Goal: Task Accomplishment & Management: Complete application form

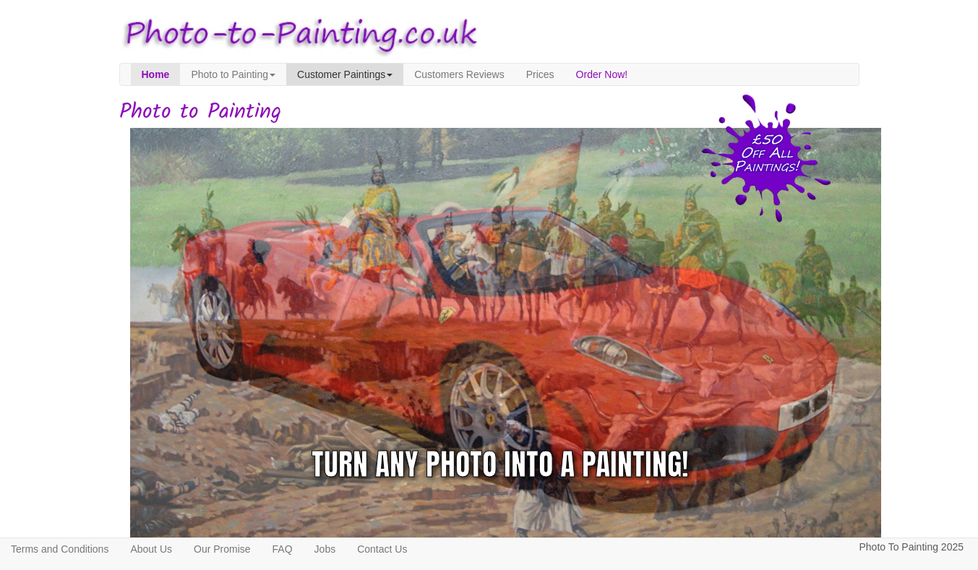
click at [345, 71] on link "Customer Paintings" at bounding box center [344, 75] width 117 height 22
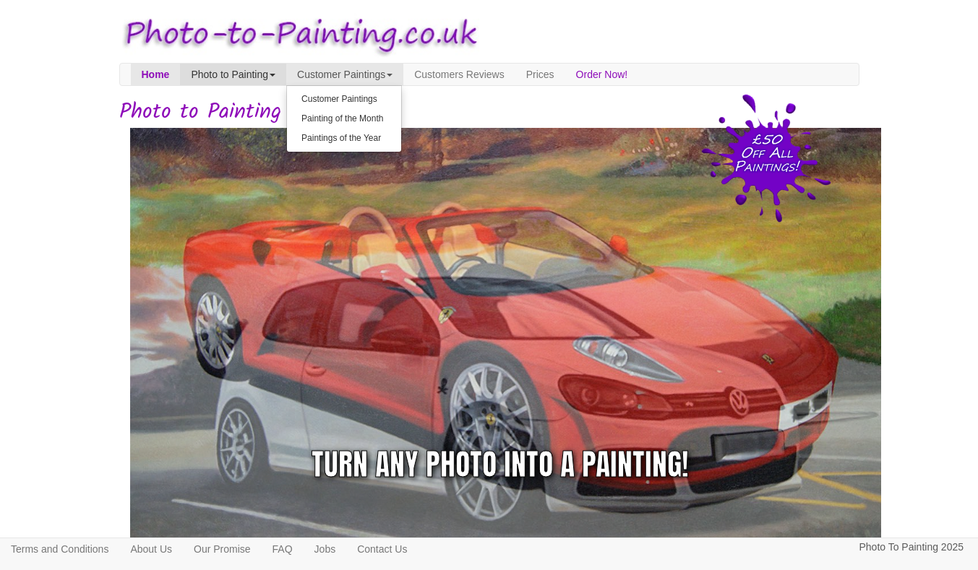
click at [264, 71] on link "Photo to Painting" at bounding box center [233, 75] width 106 height 22
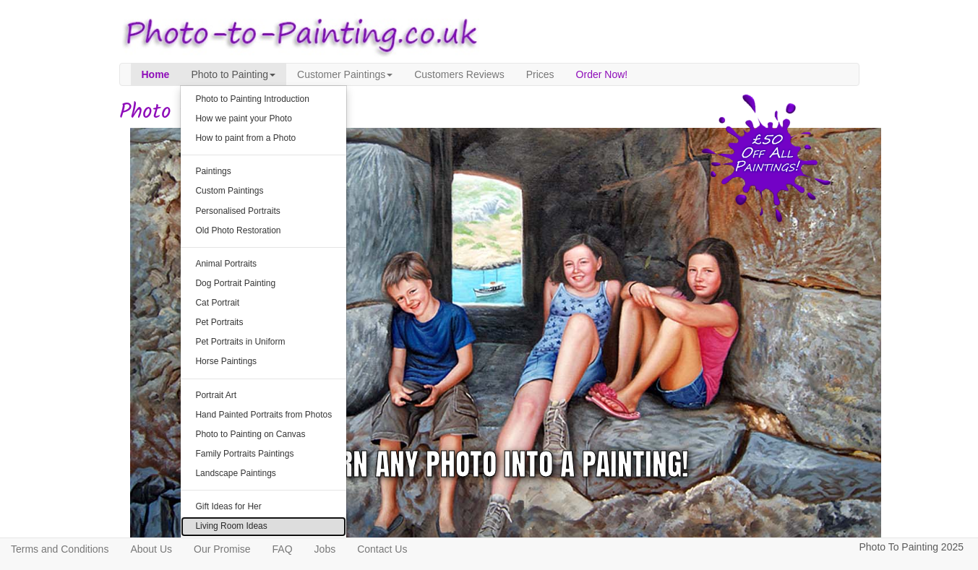
click at [206, 529] on link "Living Room Ideas" at bounding box center [264, 527] width 166 height 20
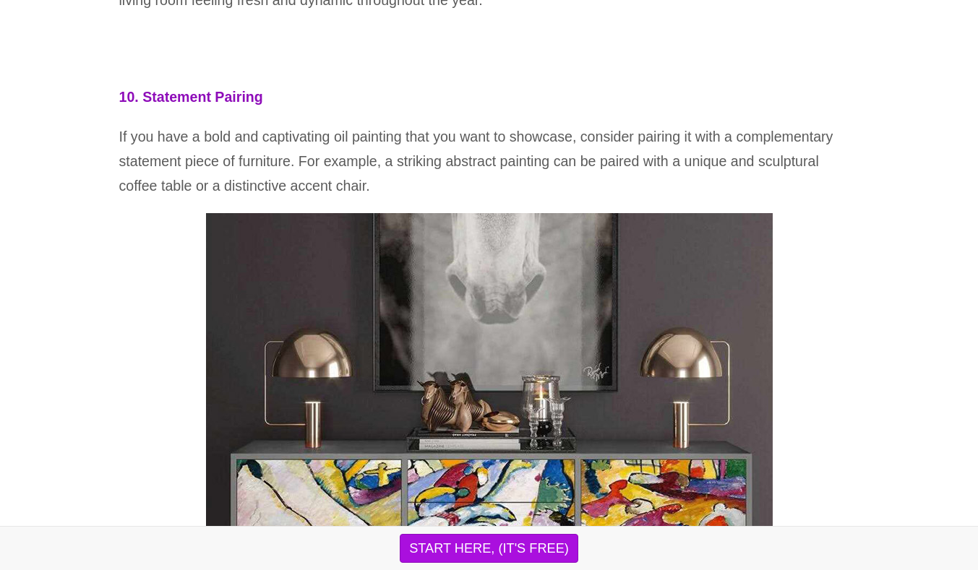
scroll to position [7464, 0]
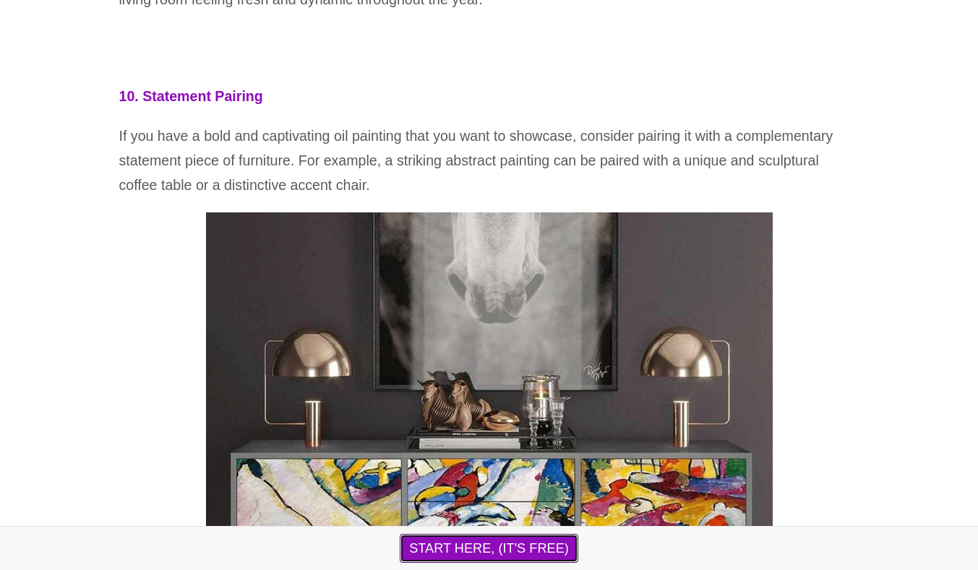
click at [474, 550] on button "START HERE, (IT'S FREE)" at bounding box center [489, 548] width 179 height 29
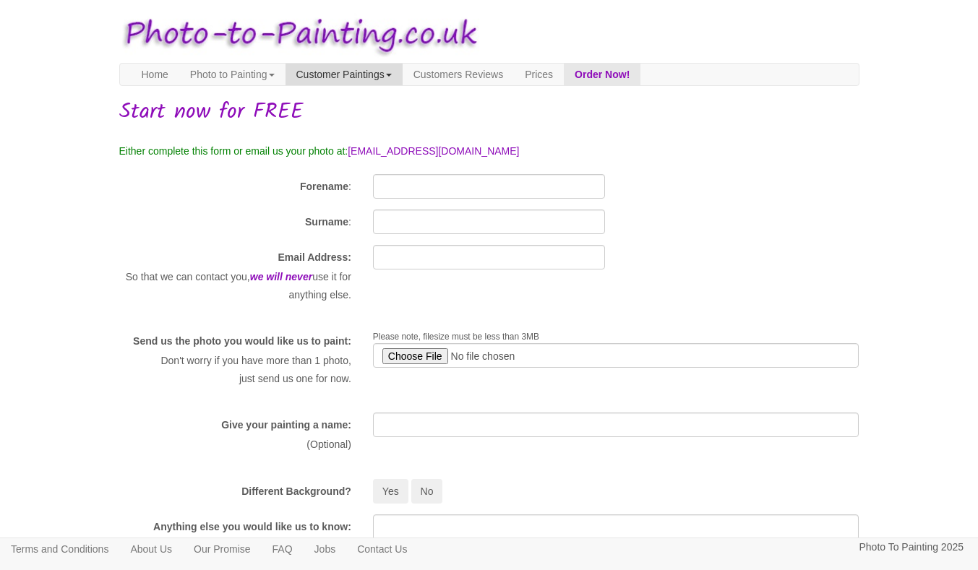
click at [338, 68] on link "Customer Paintings" at bounding box center [344, 75] width 117 height 22
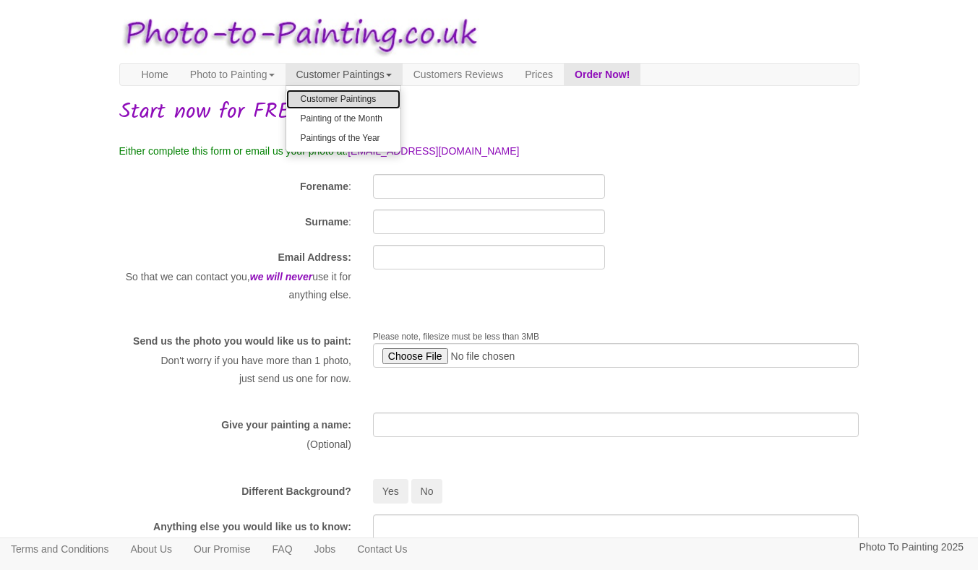
click at [327, 98] on link "Customer Paintings" at bounding box center [343, 100] width 114 height 20
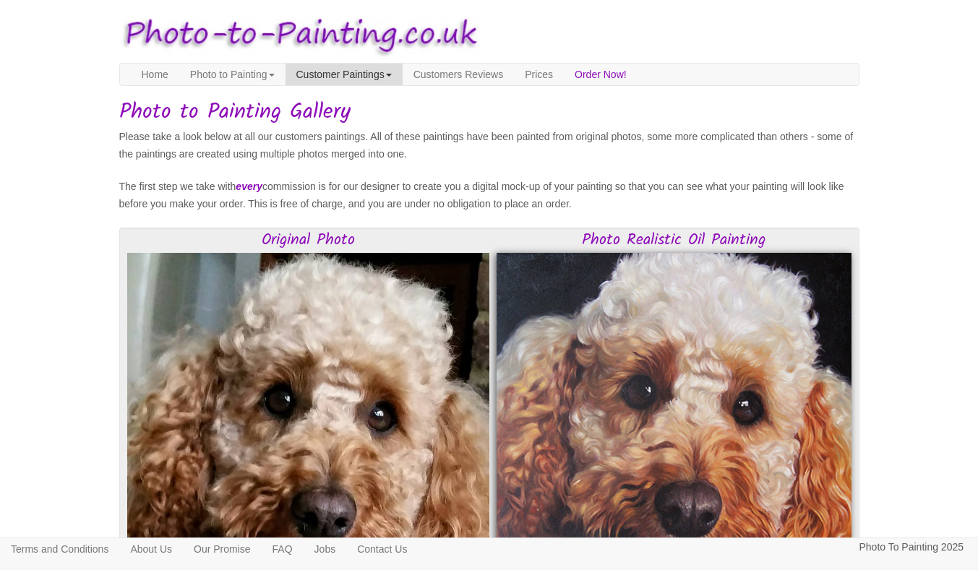
click at [331, 75] on link "Customer Paintings" at bounding box center [344, 75] width 117 height 22
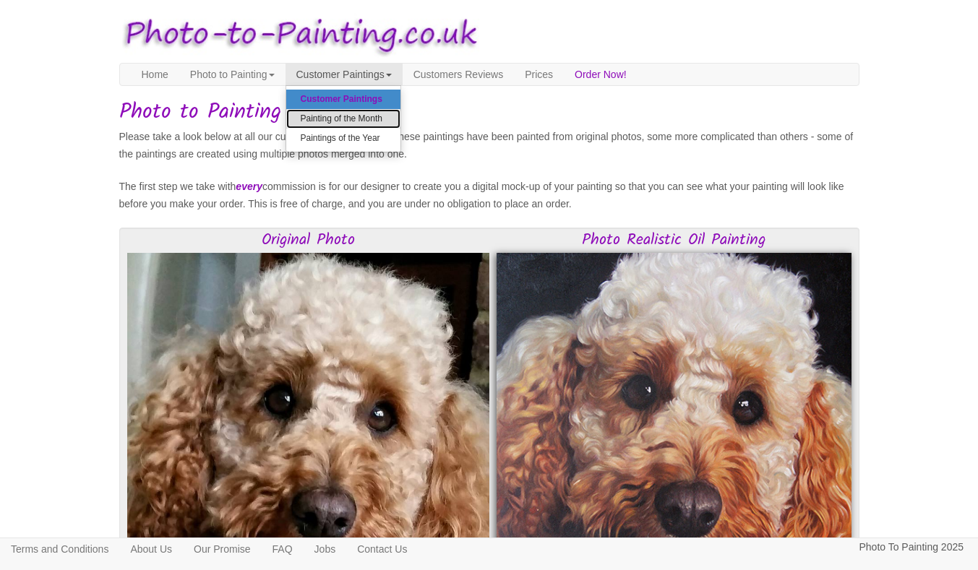
click at [325, 115] on link "Painting of the Month" at bounding box center [343, 119] width 114 height 20
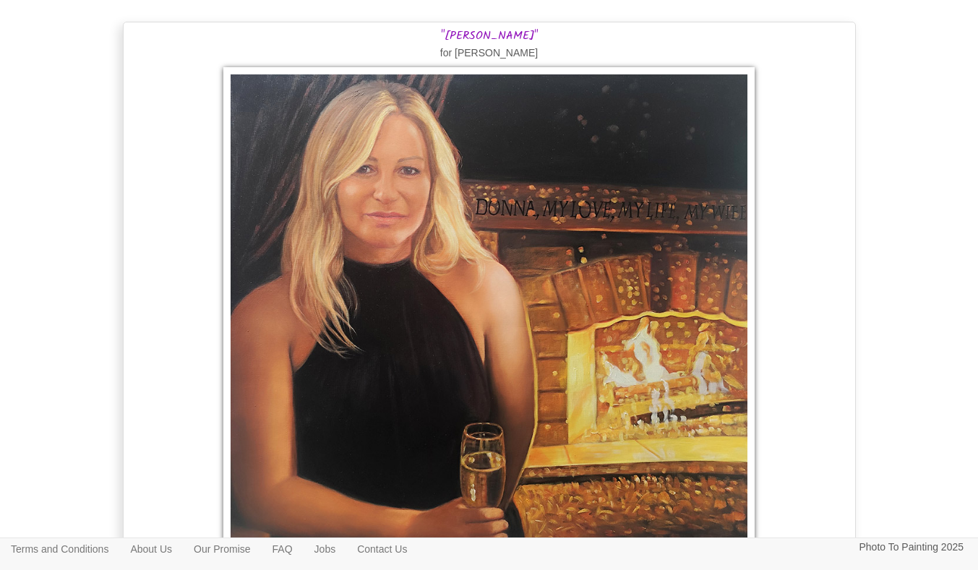
scroll to position [984, 0]
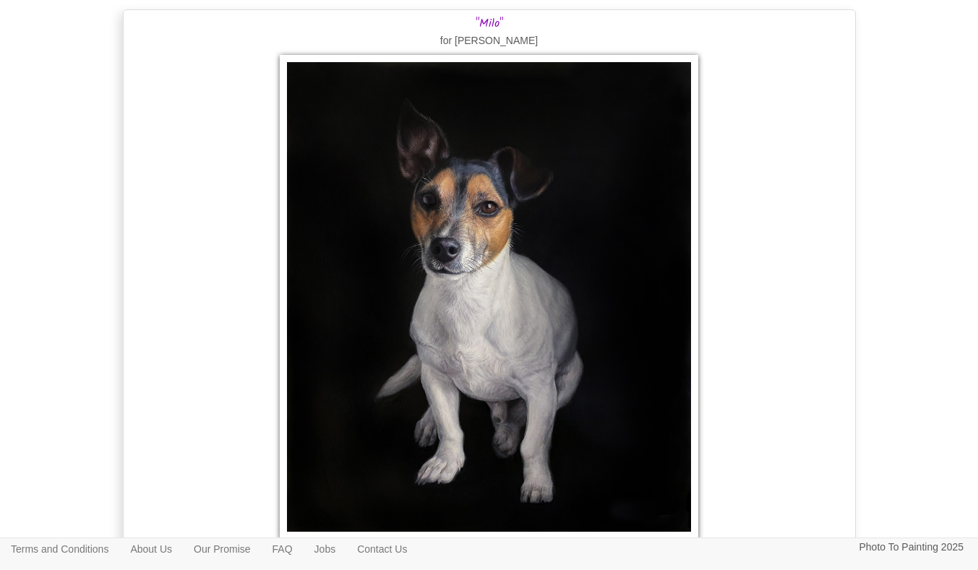
scroll to position [0, 0]
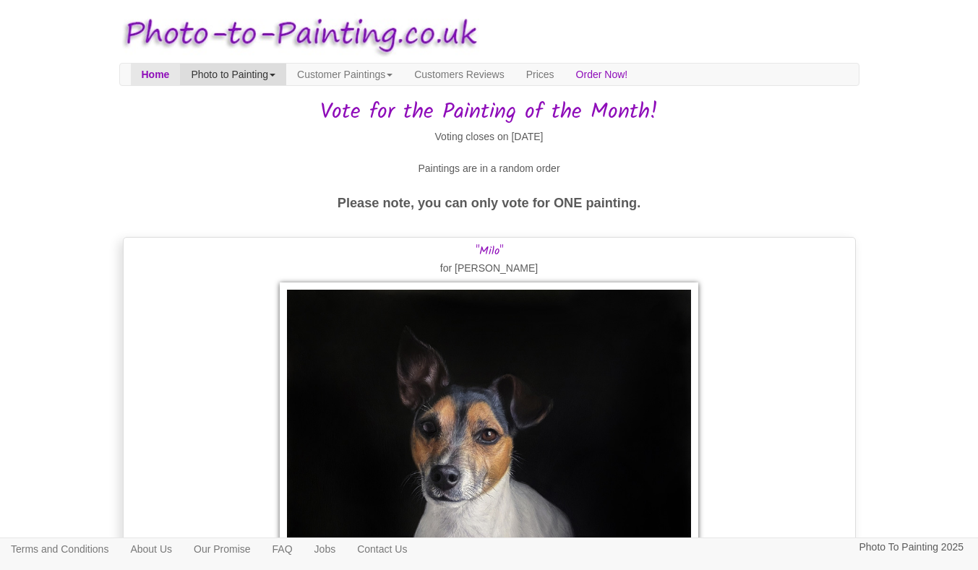
click at [275, 82] on link "Photo to Painting" at bounding box center [233, 75] width 106 height 22
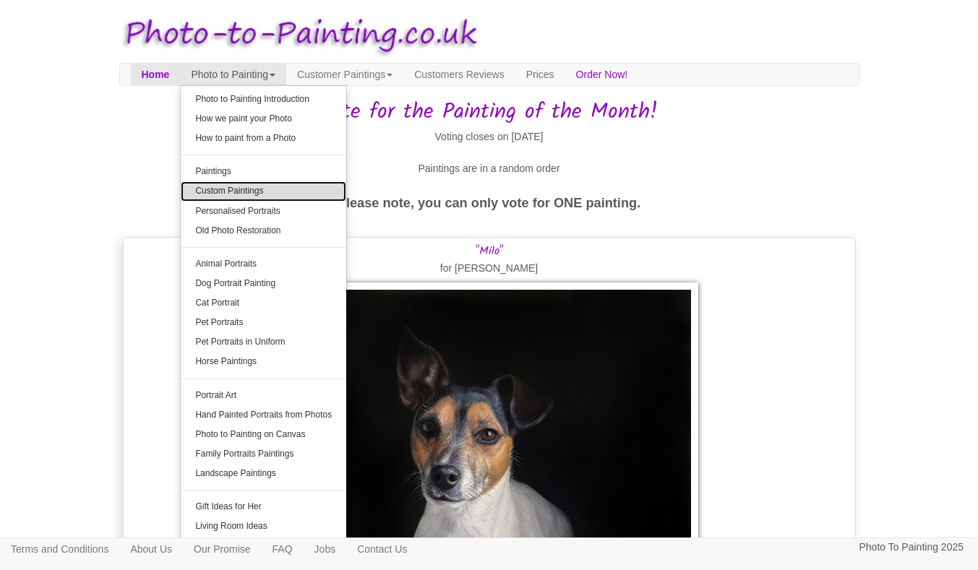
click at [234, 189] on link "Custom Paintings" at bounding box center [264, 191] width 166 height 20
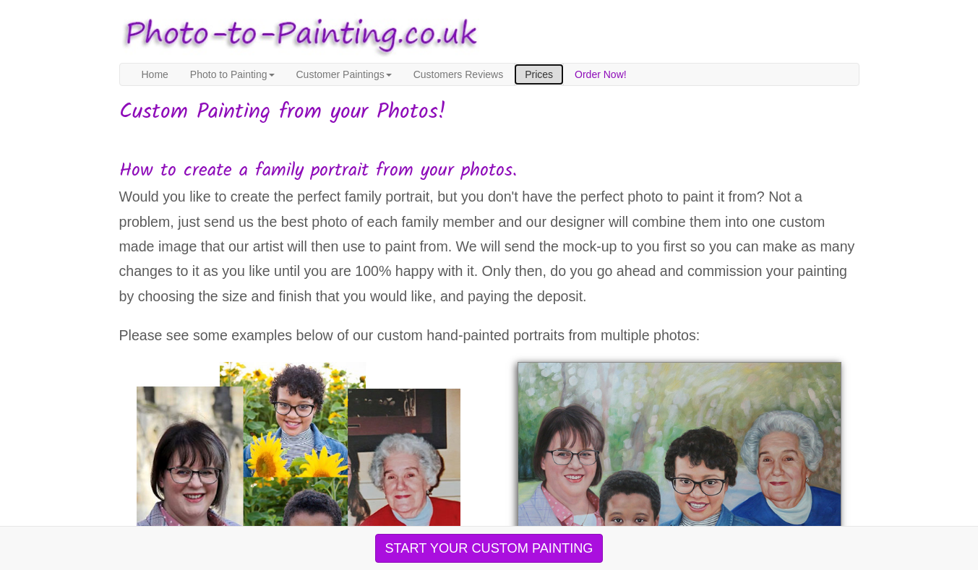
click at [526, 75] on link "Prices" at bounding box center [539, 75] width 50 height 22
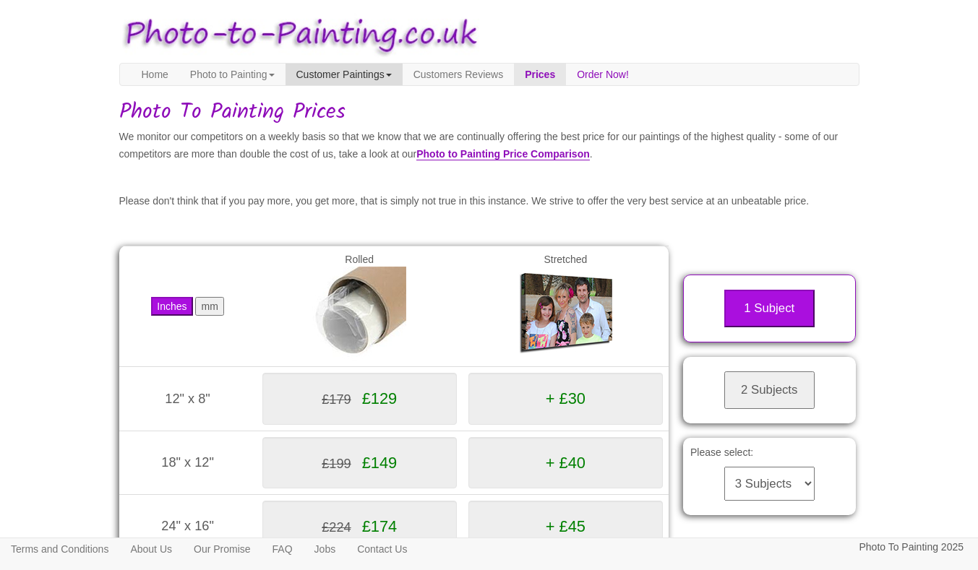
click at [377, 74] on link "Customer Paintings" at bounding box center [344, 75] width 117 height 22
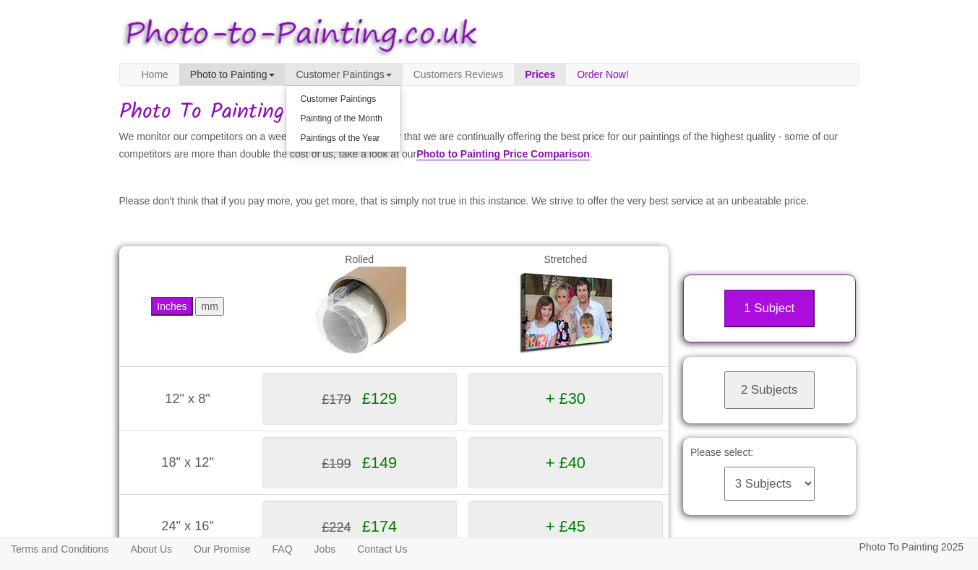
click at [252, 77] on link "Photo to Painting" at bounding box center [232, 75] width 106 height 22
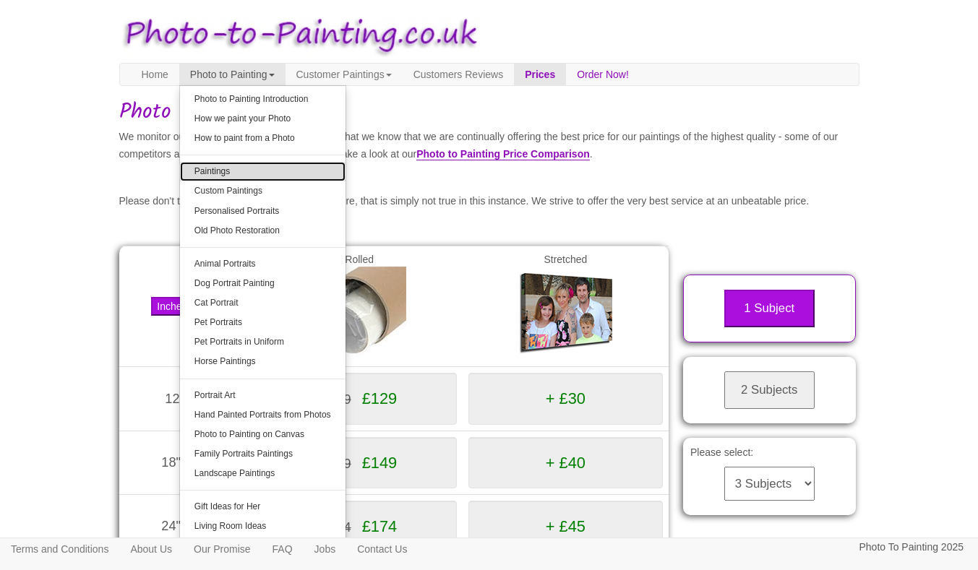
click at [214, 169] on link "Paintings" at bounding box center [263, 172] width 166 height 20
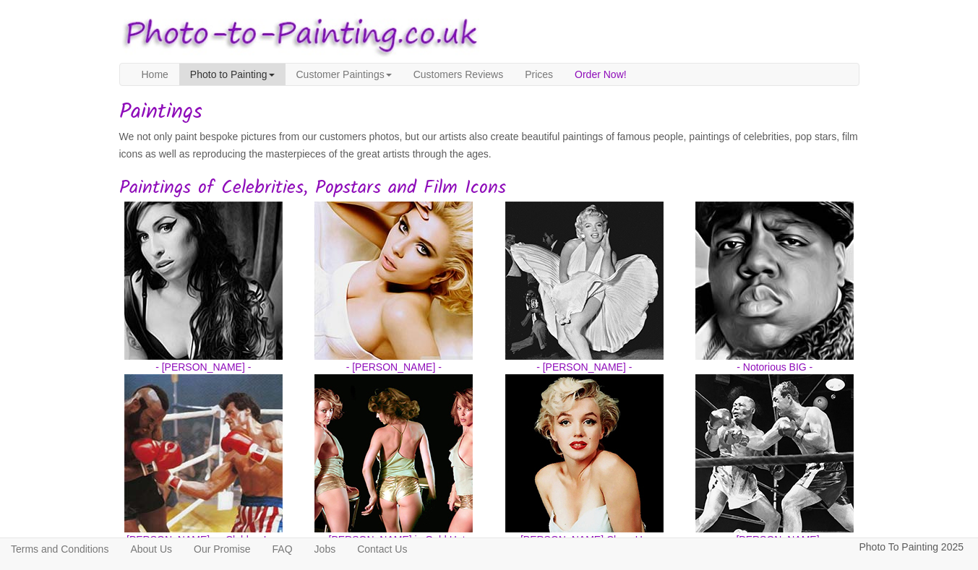
click at [212, 77] on link "Photo to Painting" at bounding box center [232, 75] width 106 height 22
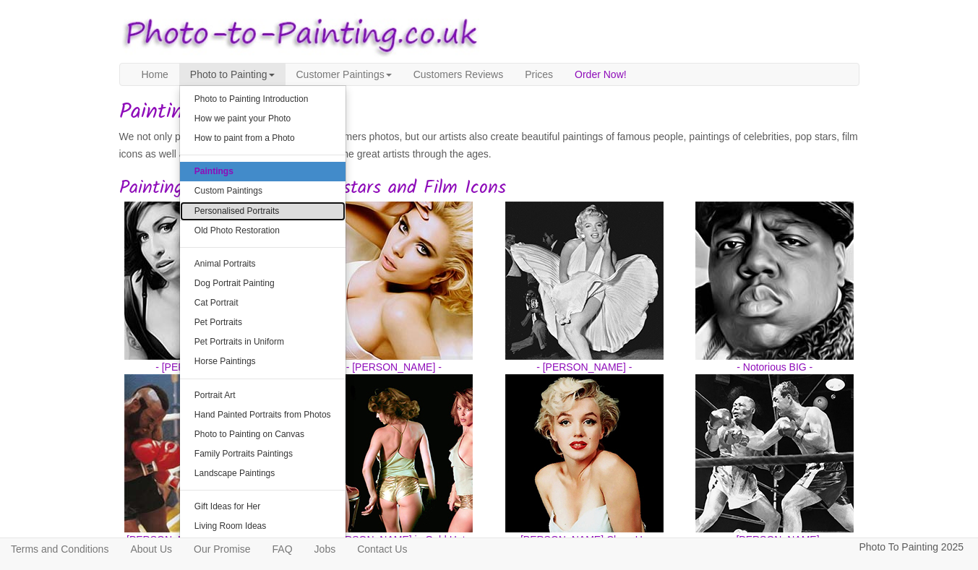
click at [228, 208] on link "Personalised Portraits" at bounding box center [263, 212] width 166 height 20
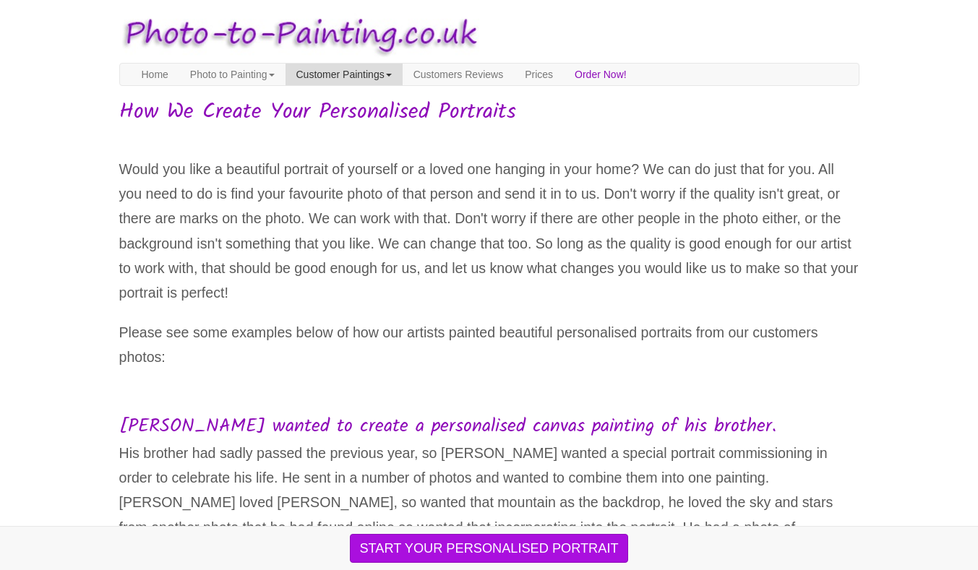
click at [302, 68] on link "Customer Paintings" at bounding box center [344, 75] width 117 height 22
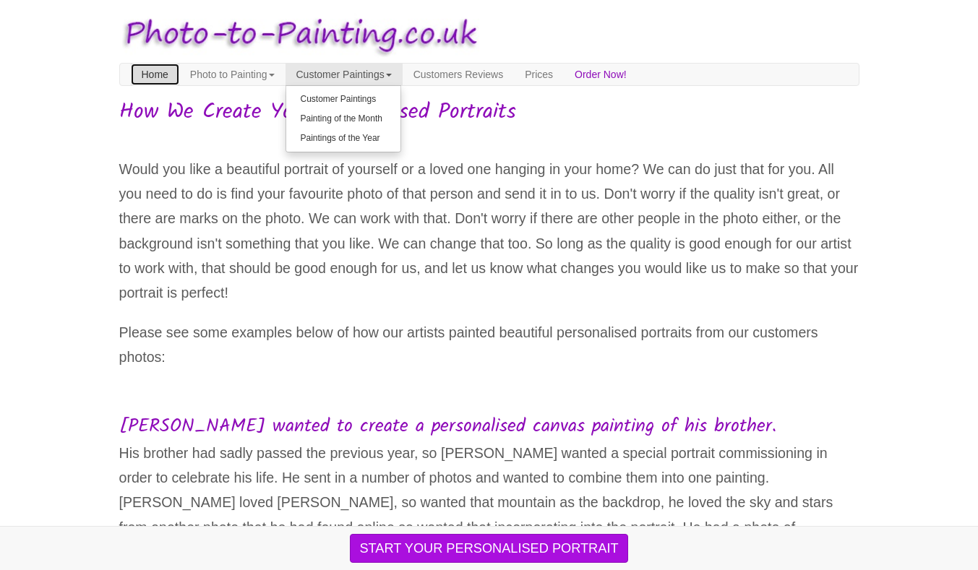
click at [144, 71] on link "Home" at bounding box center [155, 75] width 48 height 22
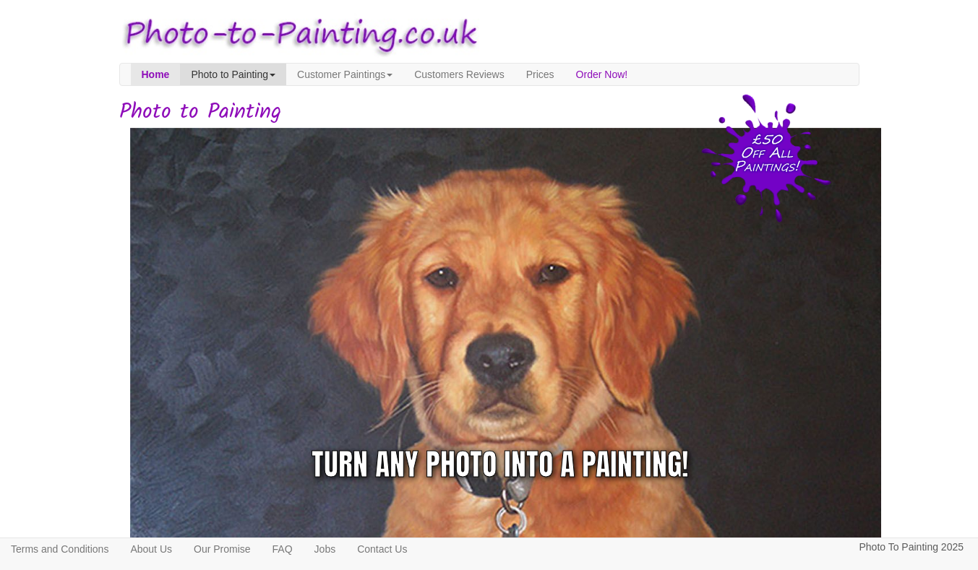
click at [227, 76] on link "Photo to Painting" at bounding box center [233, 75] width 106 height 22
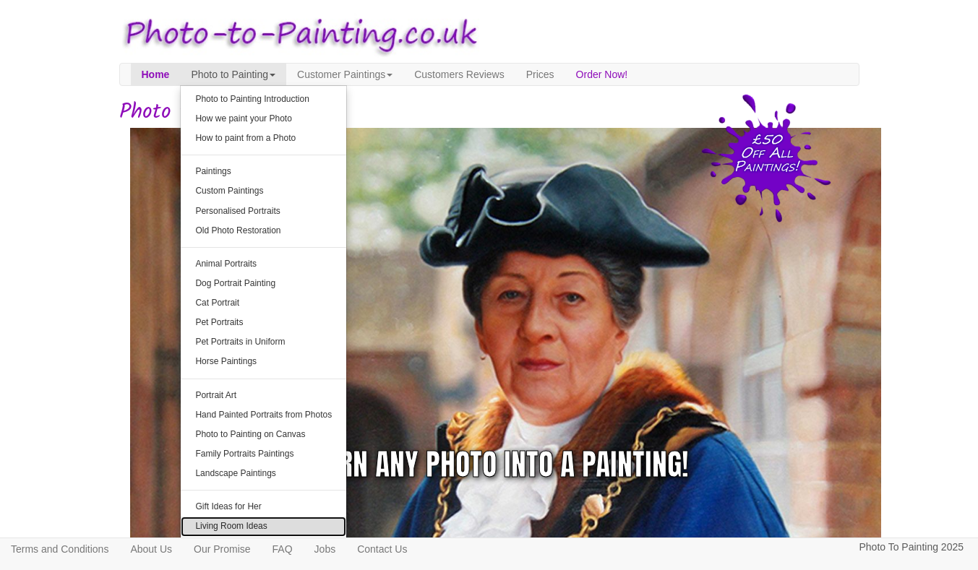
click at [236, 524] on link "Living Room Ideas" at bounding box center [264, 527] width 166 height 20
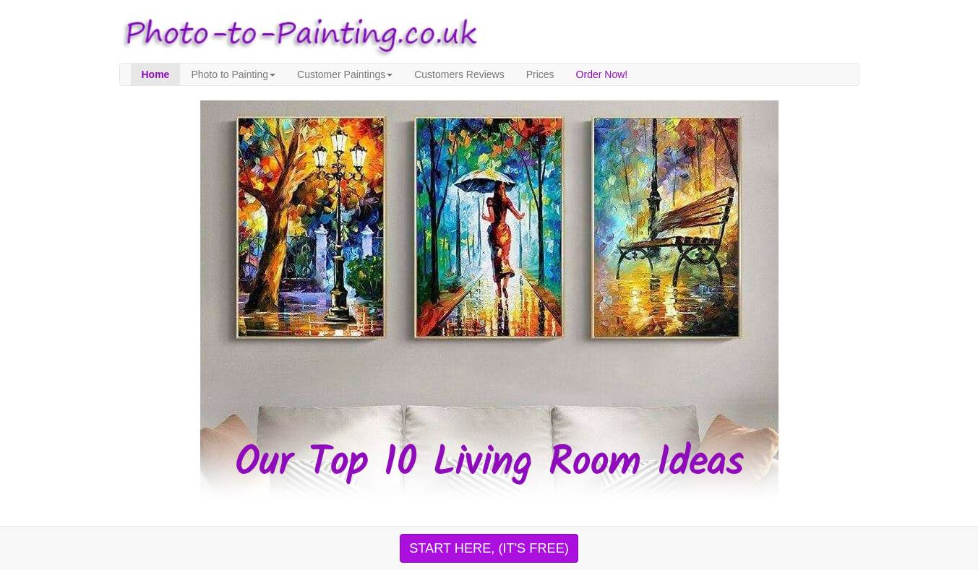
click at [335, 233] on img at bounding box center [489, 300] width 578 height 399
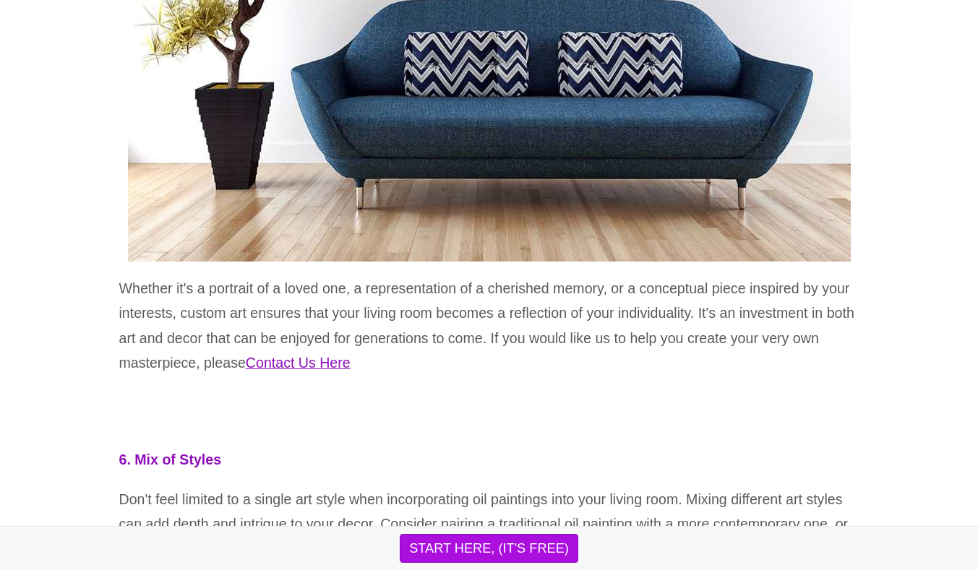
scroll to position [4424, 0]
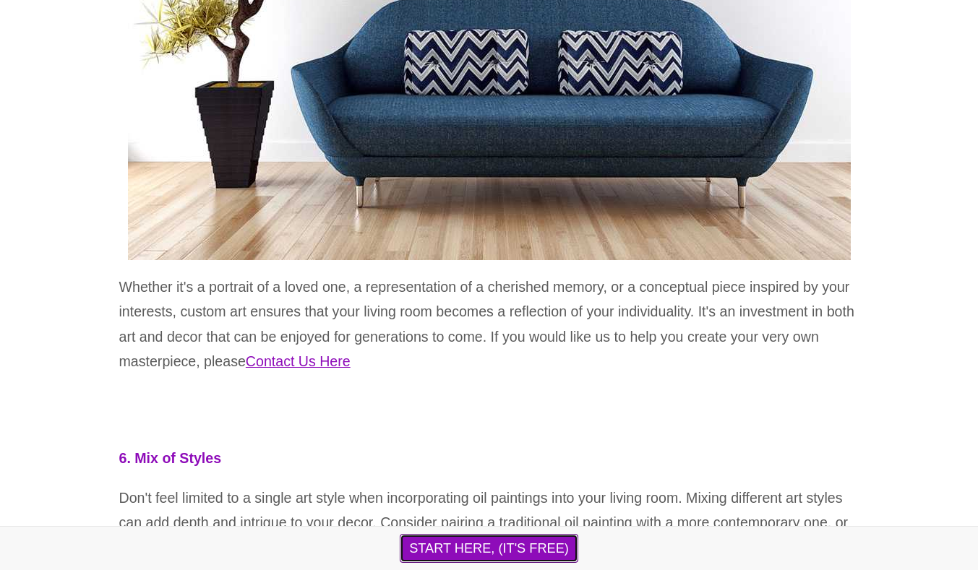
click at [443, 555] on button "START HERE, (IT'S FREE)" at bounding box center [489, 548] width 179 height 29
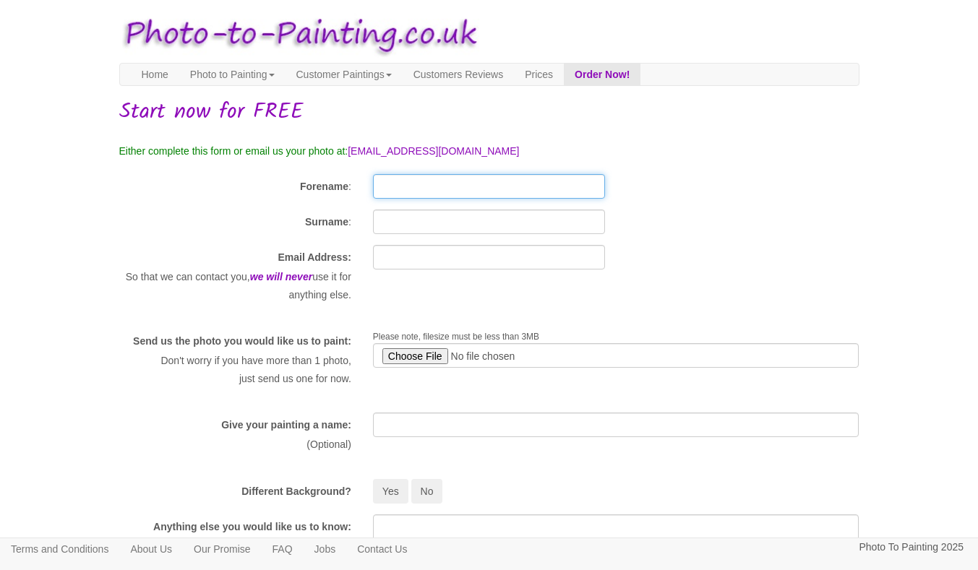
click at [442, 187] on input "Forename" at bounding box center [489, 186] width 232 height 25
click at [488, 189] on input "Emi" at bounding box center [489, 186] width 232 height 25
type input "Emilia"
click at [373, 479] on button "Yes" at bounding box center [390, 491] width 35 height 25
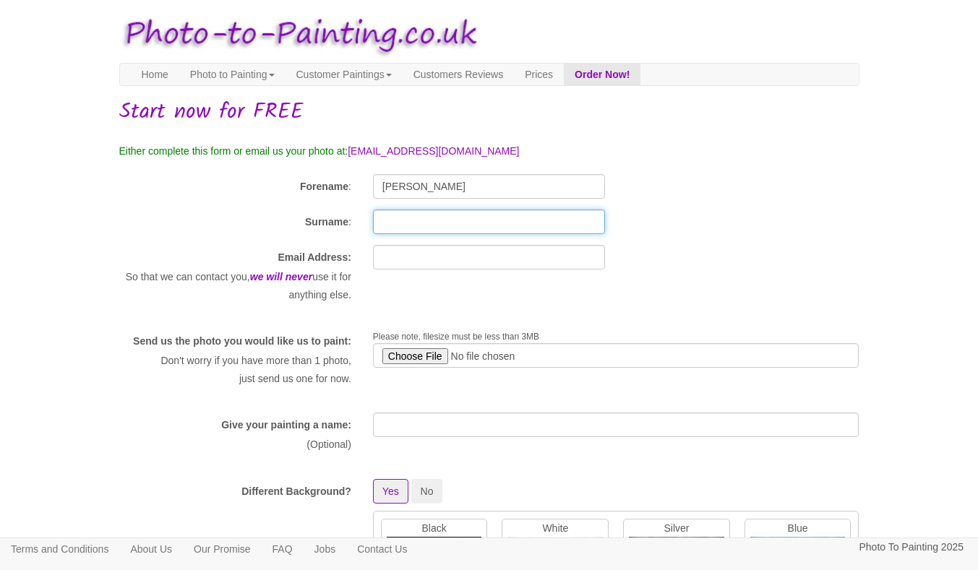
click at [386, 216] on input "Surname" at bounding box center [489, 222] width 232 height 25
type input "Bennett"
click at [683, 180] on div "Forename : Emilia" at bounding box center [489, 186] width 762 height 25
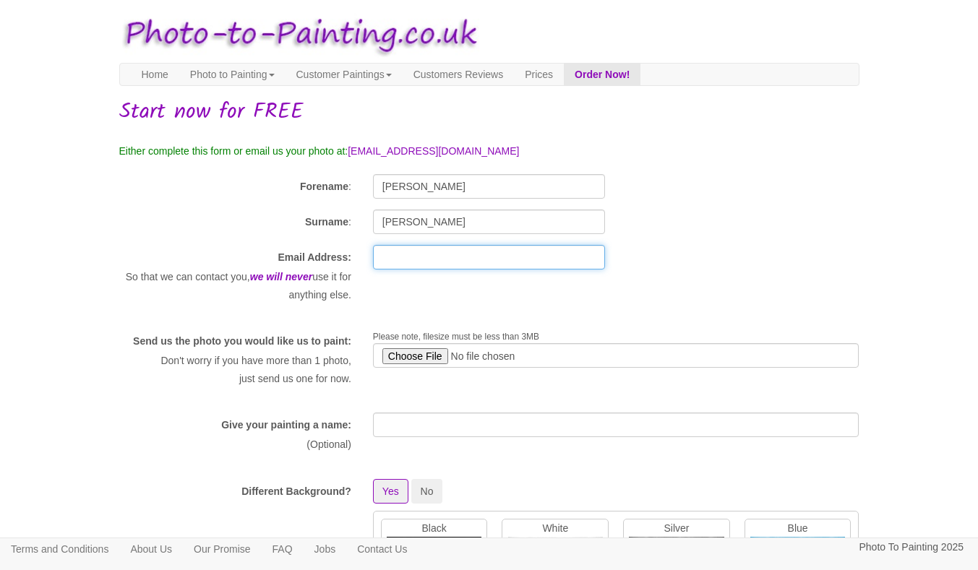
click at [456, 248] on input "text" at bounding box center [489, 257] width 232 height 25
type input "emilia.bennett@hotmail.co.uk"
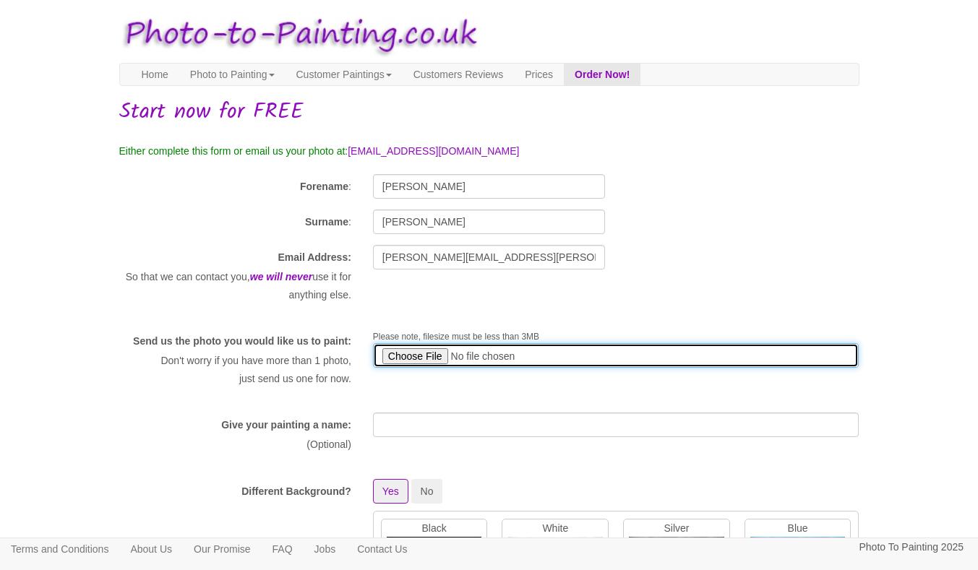
click at [408, 354] on input "file" at bounding box center [616, 355] width 487 height 25
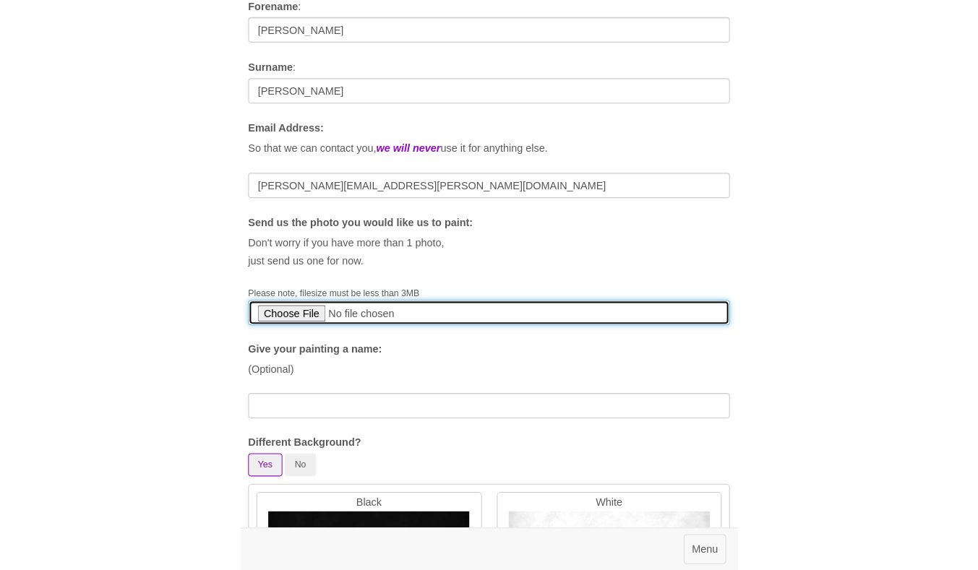
scroll to position [204, 0]
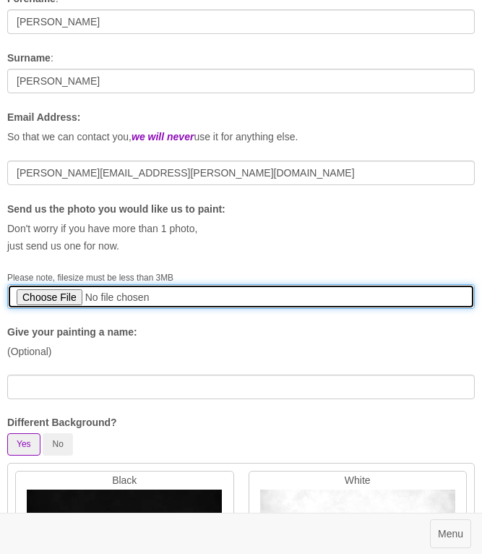
click at [36, 309] on input "file" at bounding box center [241, 296] width 468 height 25
type input "C:\fakepath\20150820_151347000_iOS.jpg"
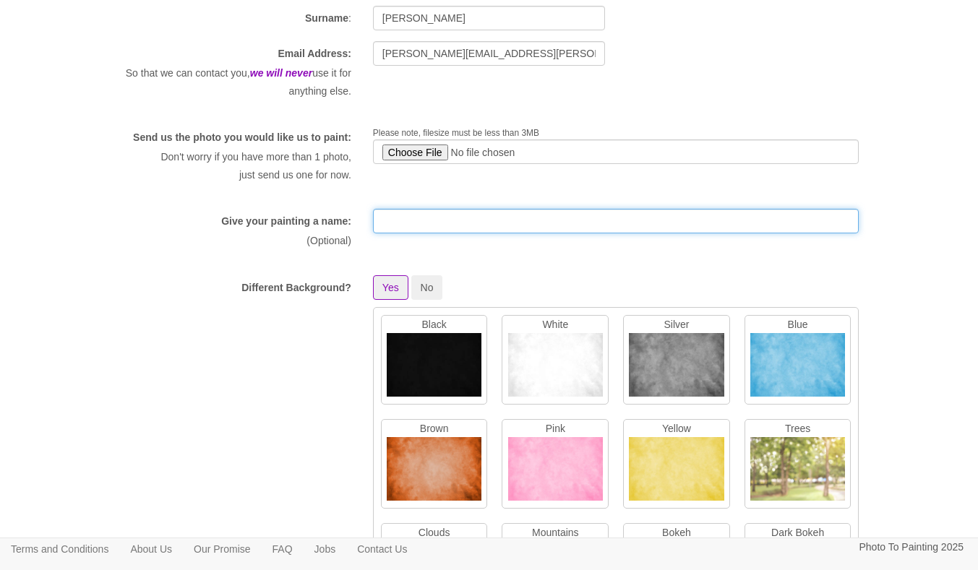
click at [428, 209] on input "text" at bounding box center [616, 221] width 487 height 25
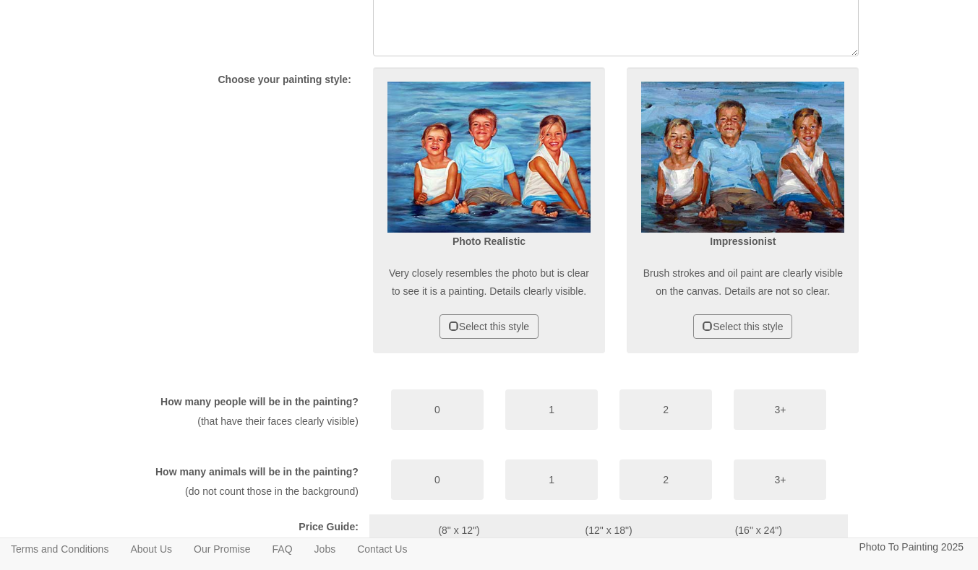
scroll to position [1044, 0]
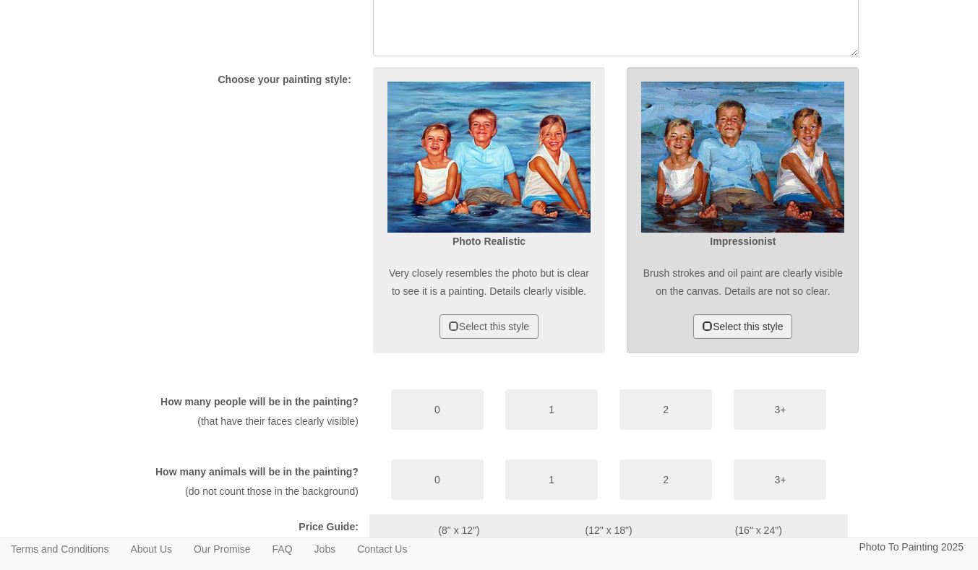
type input "Engagement"
click at [741, 315] on button "Select this style" at bounding box center [742, 327] width 99 height 25
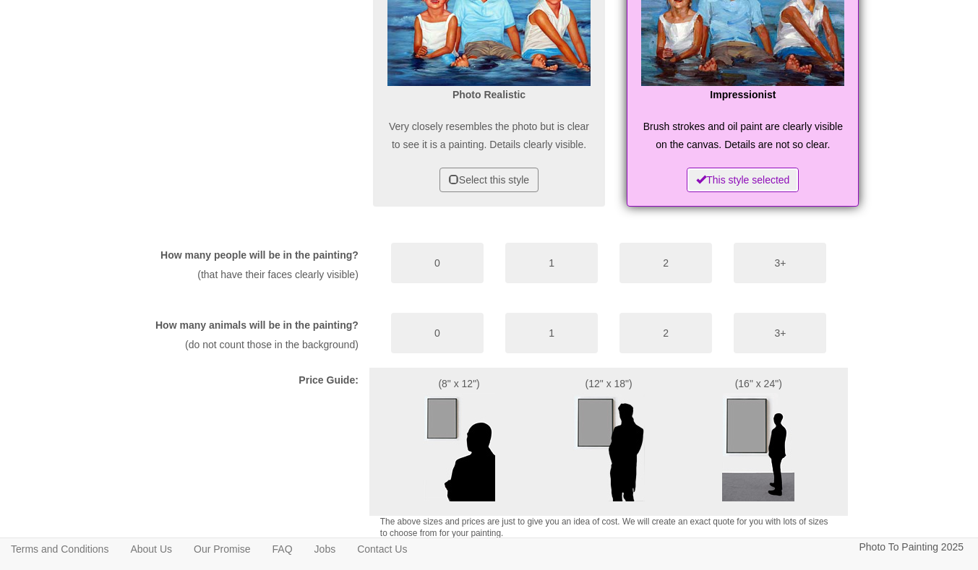
scroll to position [1197, 0]
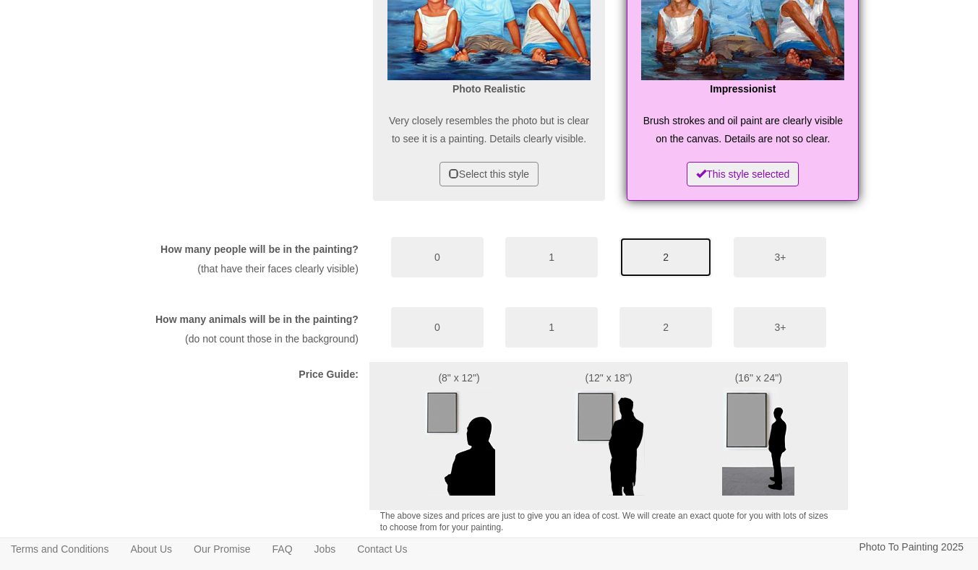
click at [664, 237] on button "2" at bounding box center [666, 257] width 93 height 40
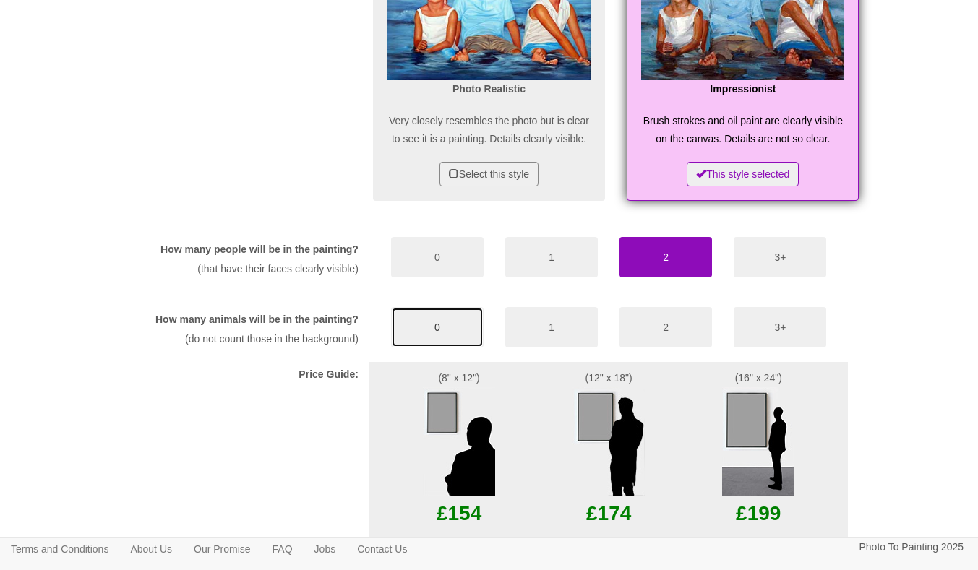
click at [421, 307] on button "0" at bounding box center [437, 327] width 93 height 40
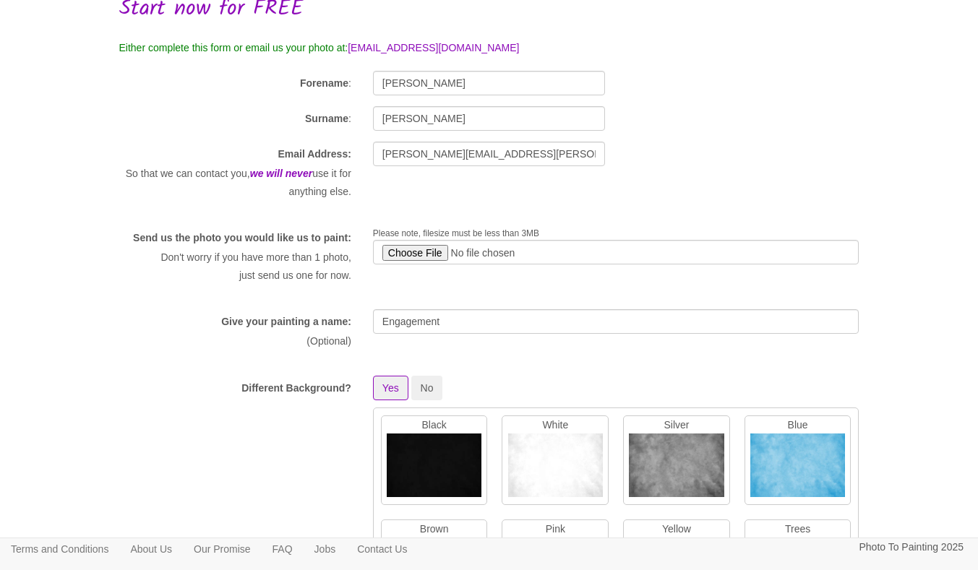
scroll to position [0, 0]
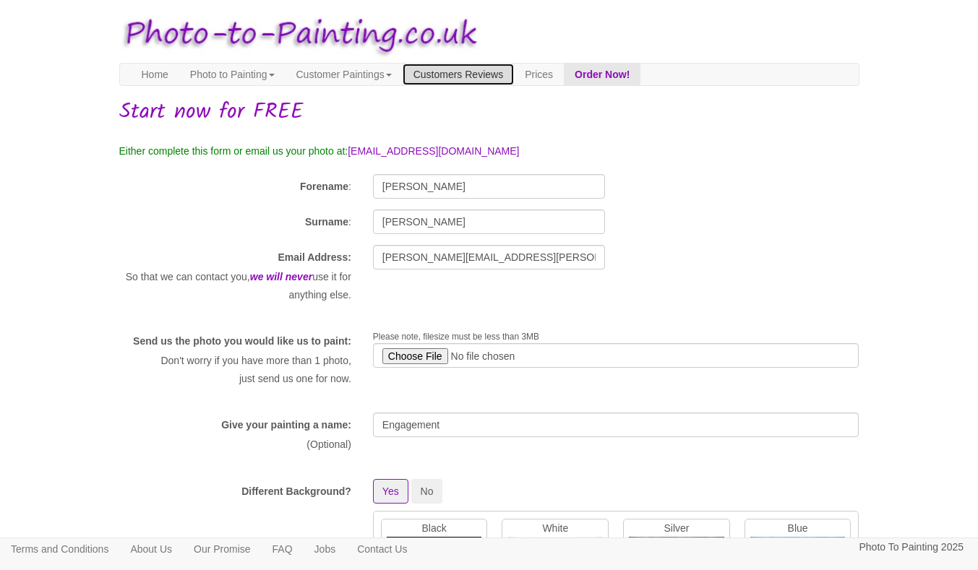
click at [427, 64] on link "Customers Reviews" at bounding box center [458, 75] width 111 height 22
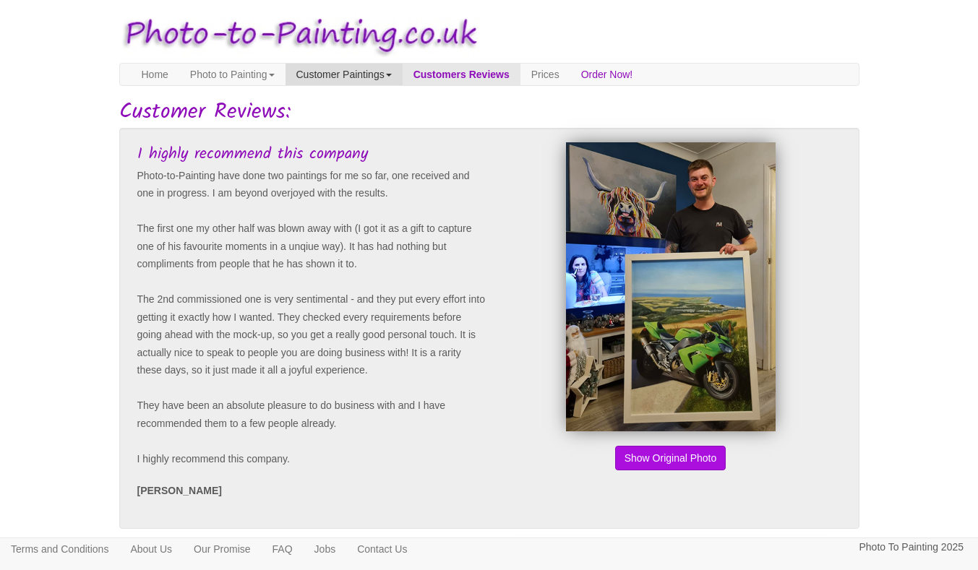
click at [372, 71] on link "Customer Paintings" at bounding box center [344, 75] width 117 height 22
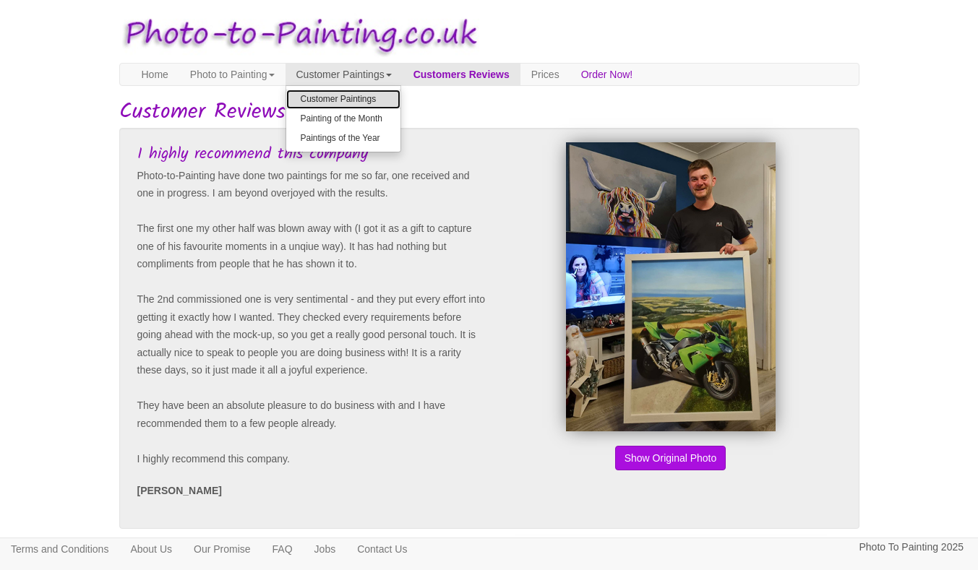
click at [353, 98] on link "Customer Paintings" at bounding box center [343, 100] width 114 height 20
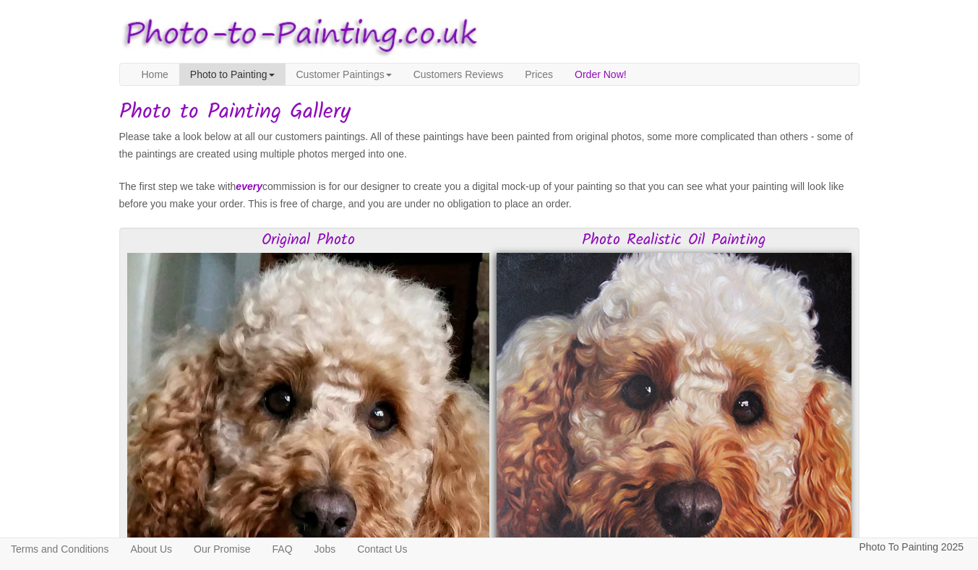
click at [227, 72] on link "Photo to Painting" at bounding box center [232, 75] width 106 height 22
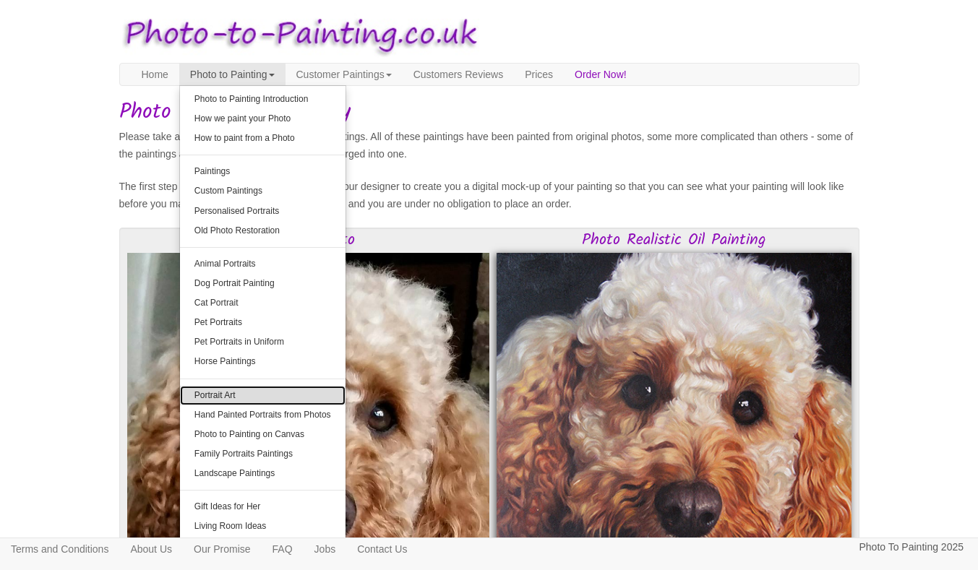
click at [236, 401] on link "Portrait Art" at bounding box center [263, 396] width 166 height 20
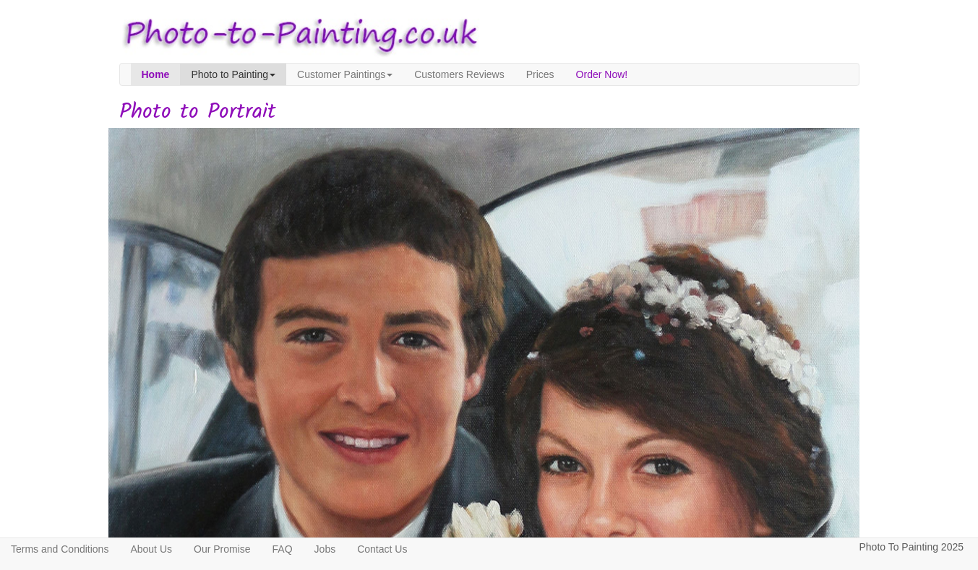
click at [214, 64] on link "Photo to Painting" at bounding box center [233, 75] width 106 height 22
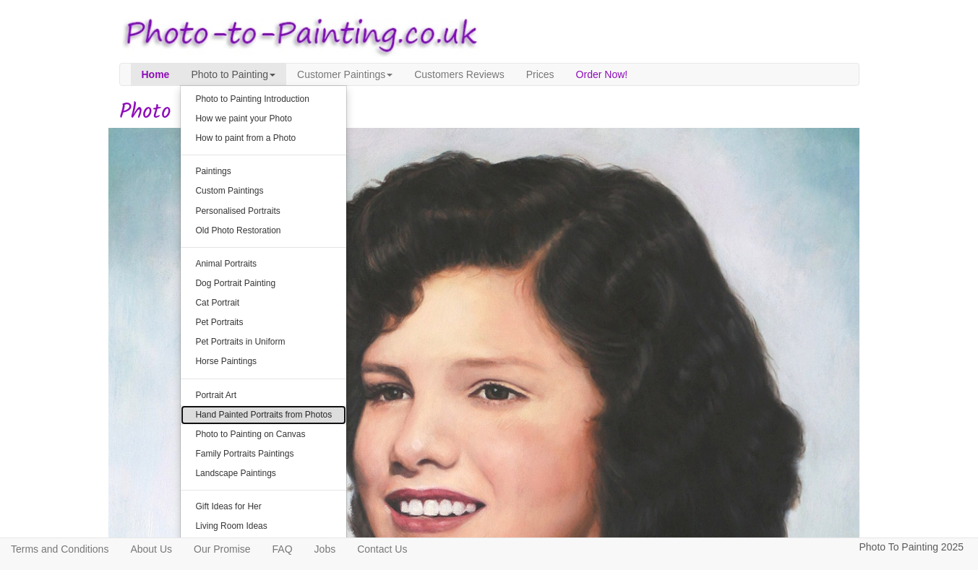
click at [249, 411] on link "Hand Painted Portraits from Photos" at bounding box center [264, 416] width 166 height 20
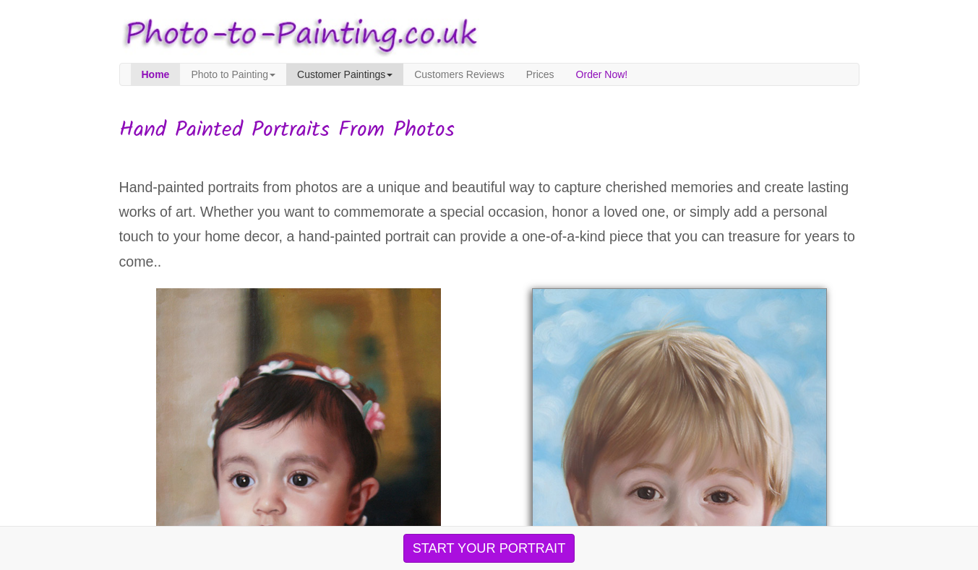
click at [369, 67] on link "Customer Paintings" at bounding box center [344, 75] width 117 height 22
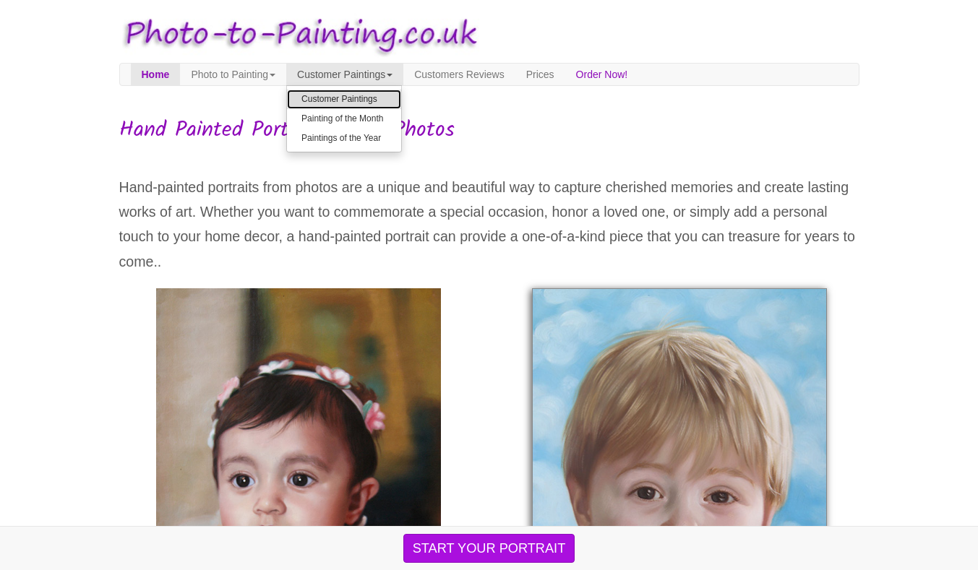
click at [361, 93] on link "Customer Paintings" at bounding box center [344, 100] width 114 height 20
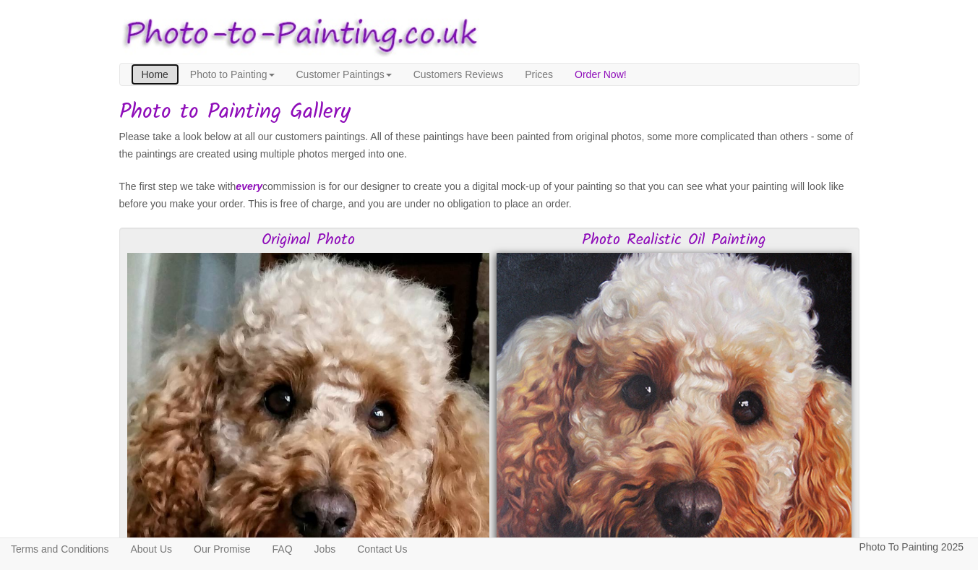
click at [153, 74] on link "Home" at bounding box center [155, 75] width 48 height 22
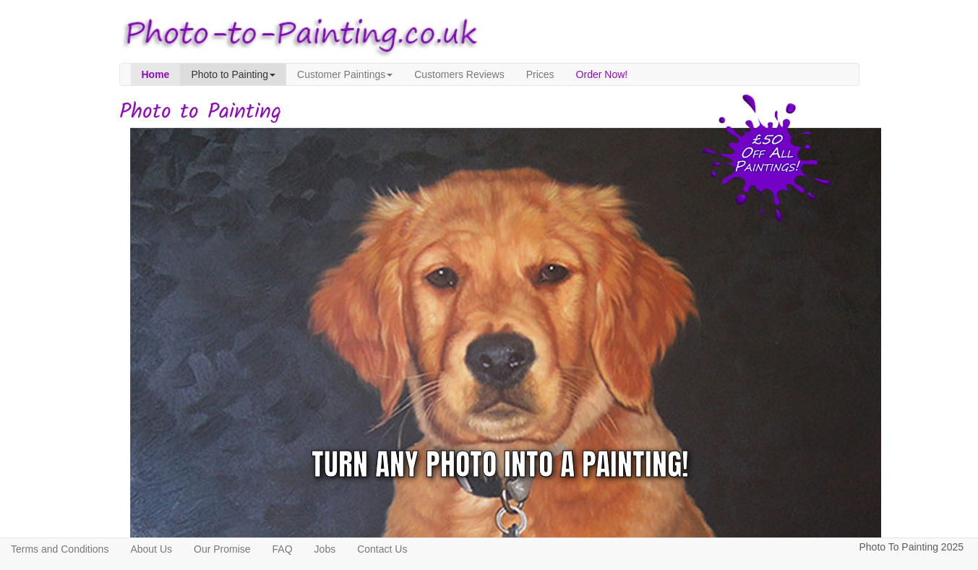
click at [238, 82] on link "Photo to Painting" at bounding box center [233, 75] width 106 height 22
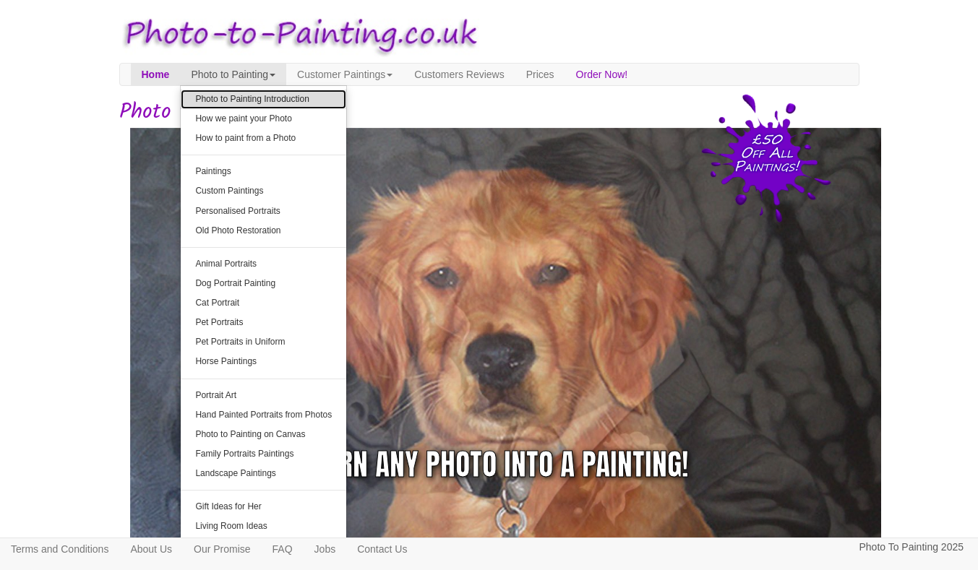
click at [238, 96] on link "Photo to Painting Introduction" at bounding box center [264, 100] width 166 height 20
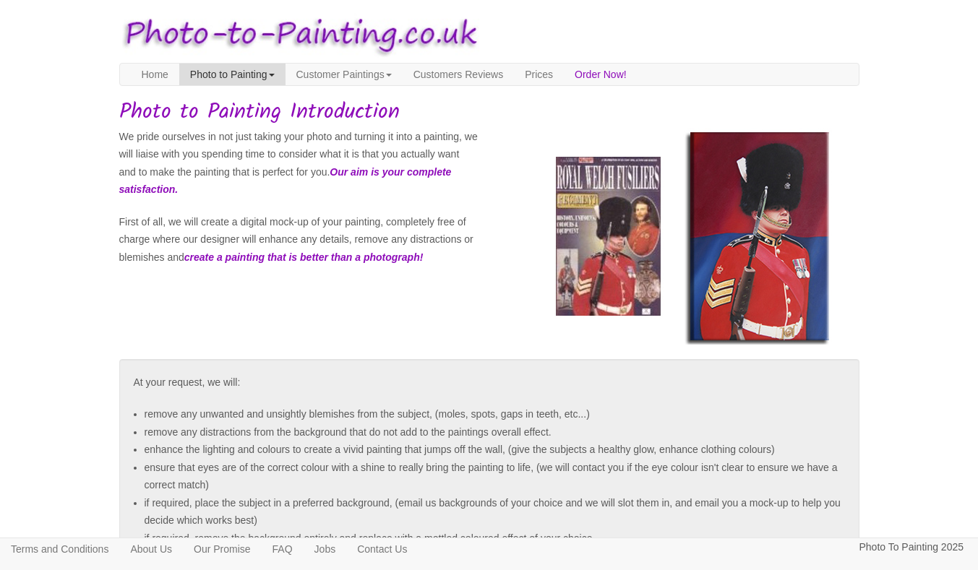
click at [219, 77] on link "Photo to Painting" at bounding box center [232, 75] width 106 height 22
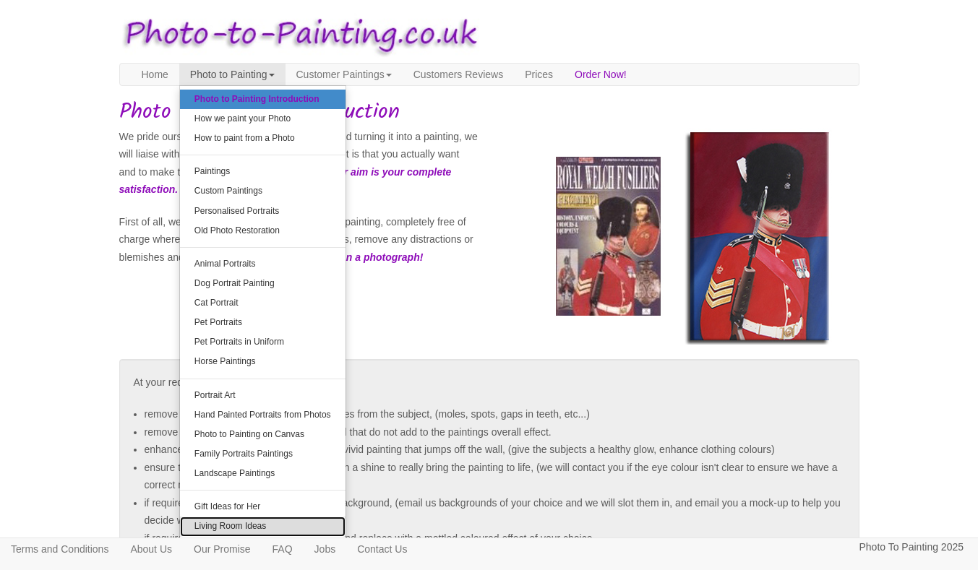
click at [230, 524] on link "Living Room Ideas" at bounding box center [263, 527] width 166 height 20
